Goal: Information Seeking & Learning: Find specific page/section

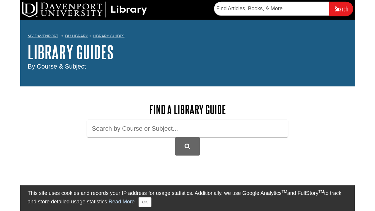
scroll to position [50, 0]
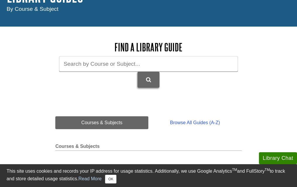
click at [149, 86] on button "DU Library Guides Search" at bounding box center [149, 80] width 22 height 16
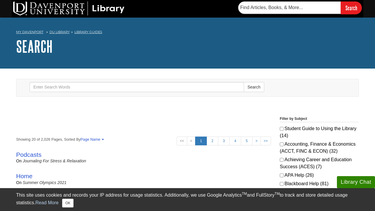
click at [57, 30] on link "DU Library" at bounding box center [59, 32] width 20 height 4
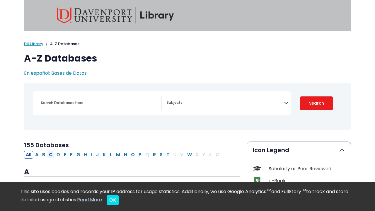
click at [52, 153] on button "C" at bounding box center [50, 155] width 7 height 8
select select "Database Subject Filter"
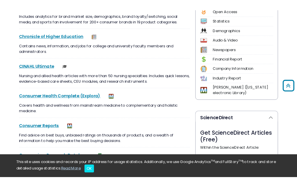
scroll to position [193, 0]
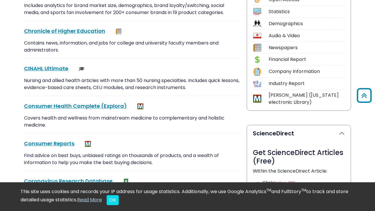
click at [61, 74] on div "CINAHL Ultimate This link opens in a new window Nursing and allied health artic…" at bounding box center [131, 80] width 215 height 32
click at [61, 68] on link "CINAHL Ultimate This link opens in a new window" at bounding box center [46, 68] width 44 height 7
click at [290, 1] on div "Open Access" at bounding box center [306, -1] width 76 height 7
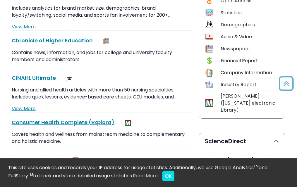
scroll to position [197, 0]
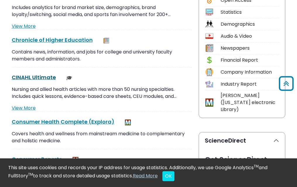
click at [39, 80] on link "CINAHL Ultimate This link opens in a new window" at bounding box center [34, 77] width 44 height 7
